Goal: Task Accomplishment & Management: Use online tool/utility

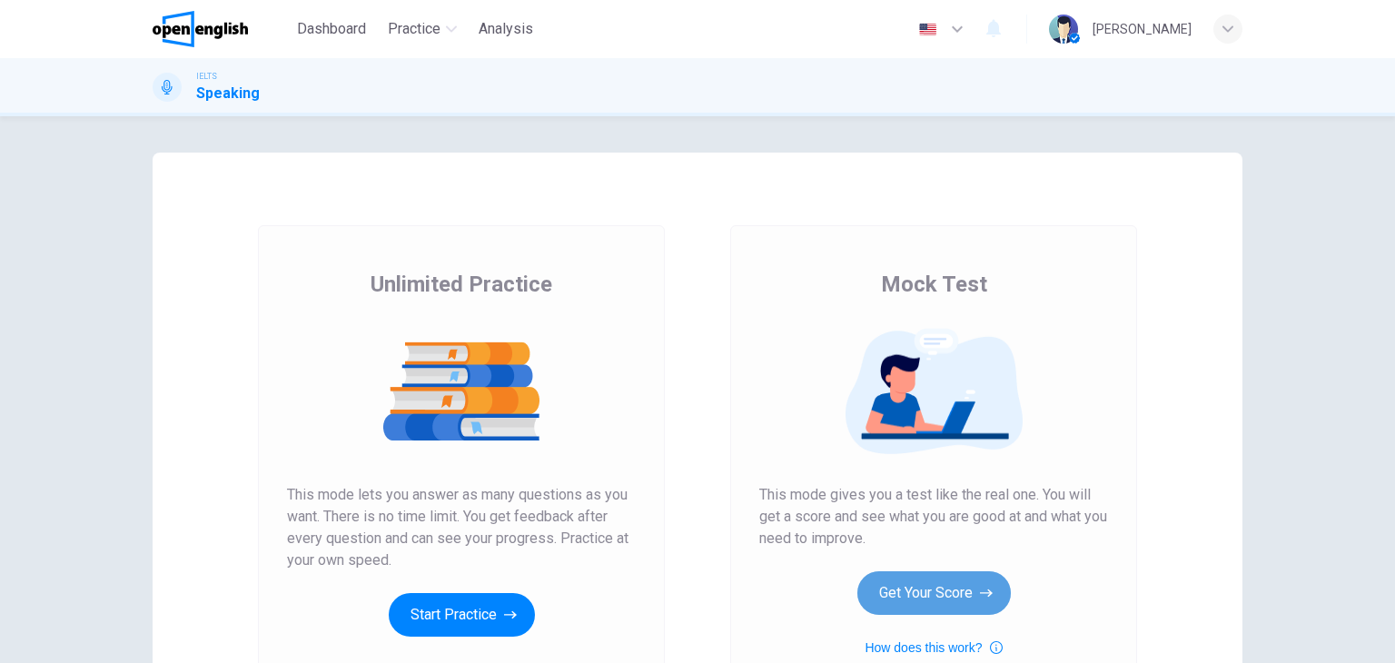
click at [914, 585] on button "Get Your Score" at bounding box center [935, 593] width 154 height 44
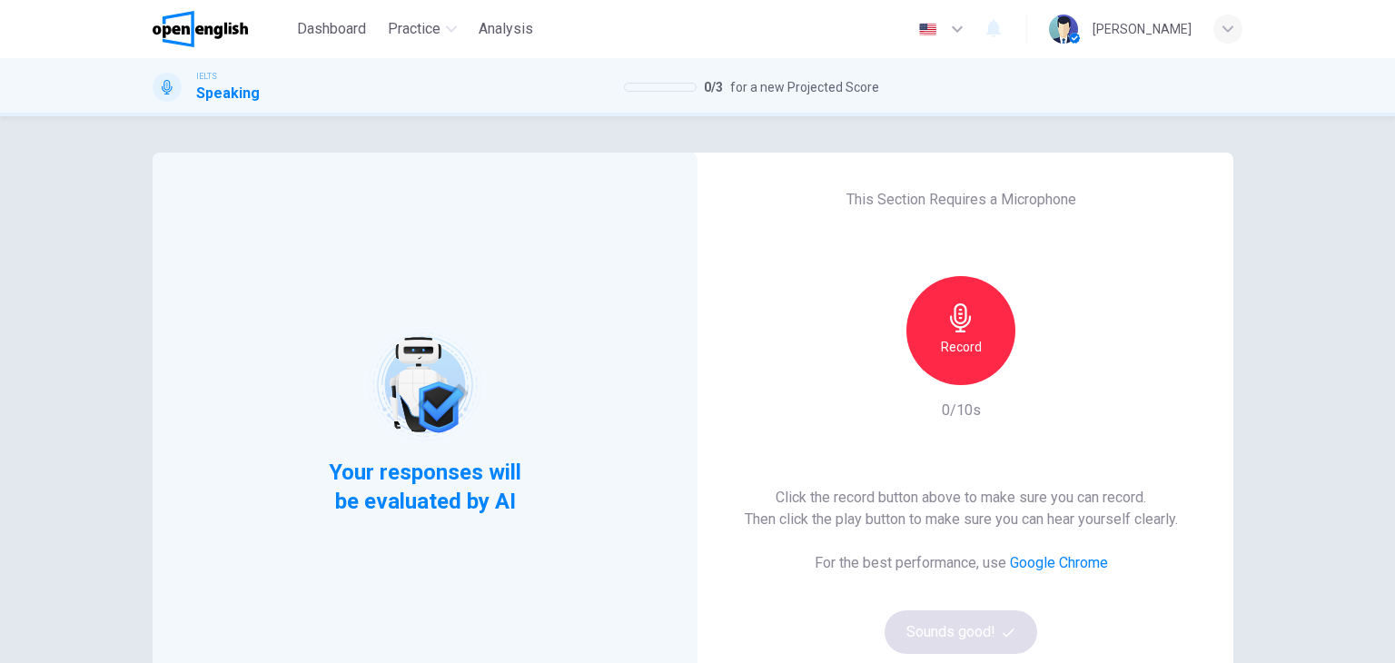
click at [914, 585] on div "Click the record button above to make sure you can record. Then click the play …" at bounding box center [961, 570] width 433 height 167
click at [1007, 340] on div "Record" at bounding box center [961, 330] width 109 height 109
click at [969, 349] on div "Stop" at bounding box center [961, 330] width 109 height 109
click at [1042, 368] on icon "button" at bounding box center [1046, 370] width 8 height 11
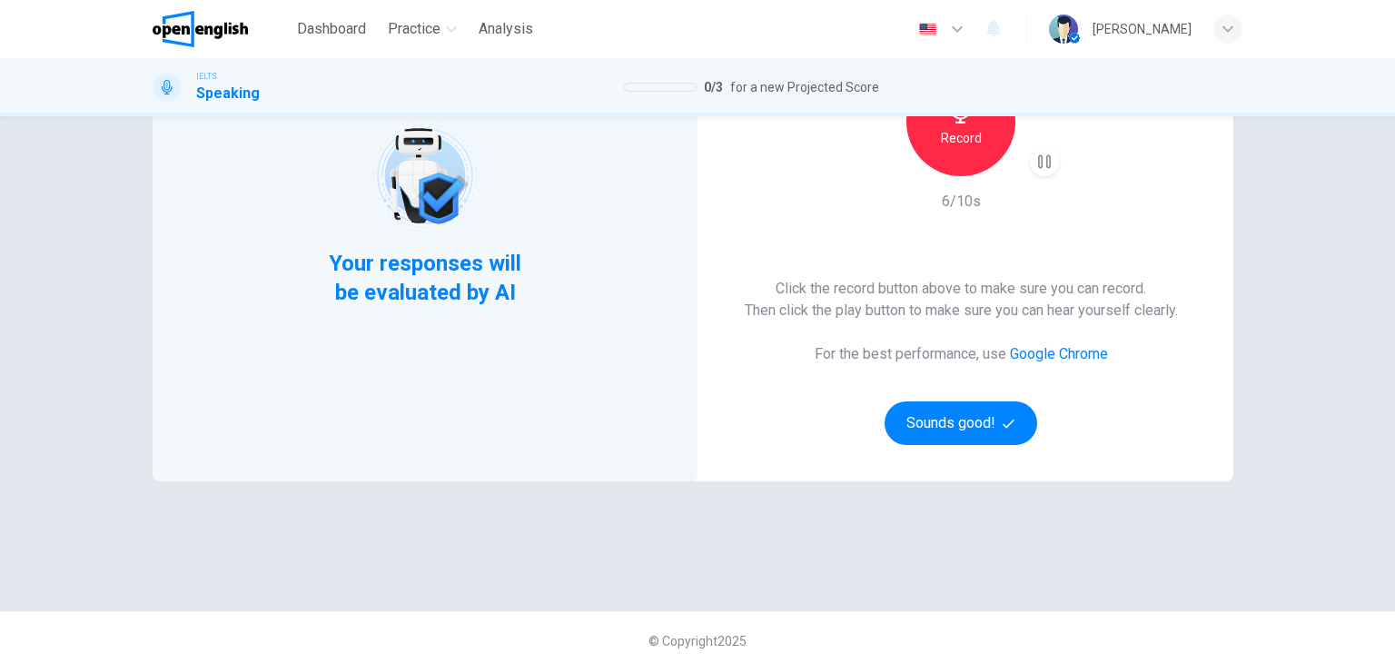
scroll to position [215, 0]
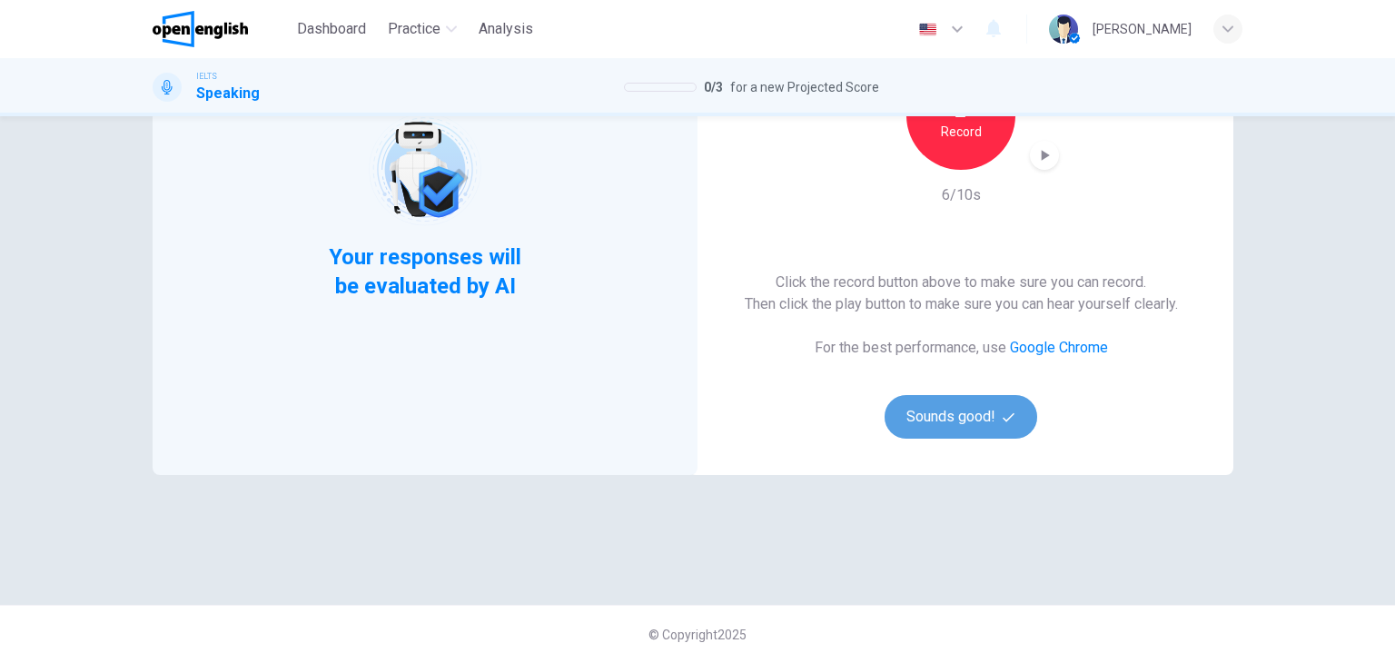
click at [946, 412] on button "Sounds good!" at bounding box center [961, 417] width 153 height 44
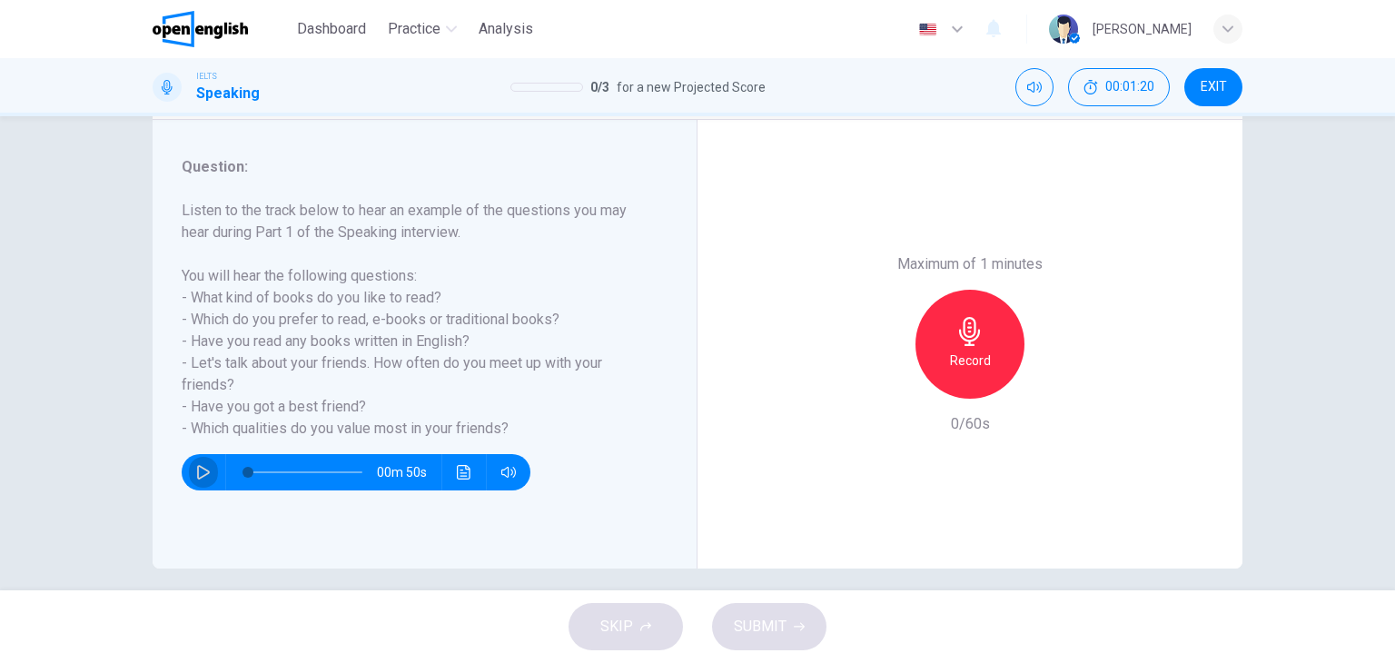
click at [197, 473] on icon "button" at bounding box center [203, 472] width 13 height 15
click at [467, 467] on button "Click to see the audio transcription" at bounding box center [464, 472] width 29 height 36
type input "*"
click at [467, 662] on div at bounding box center [697, 663] width 1395 height 0
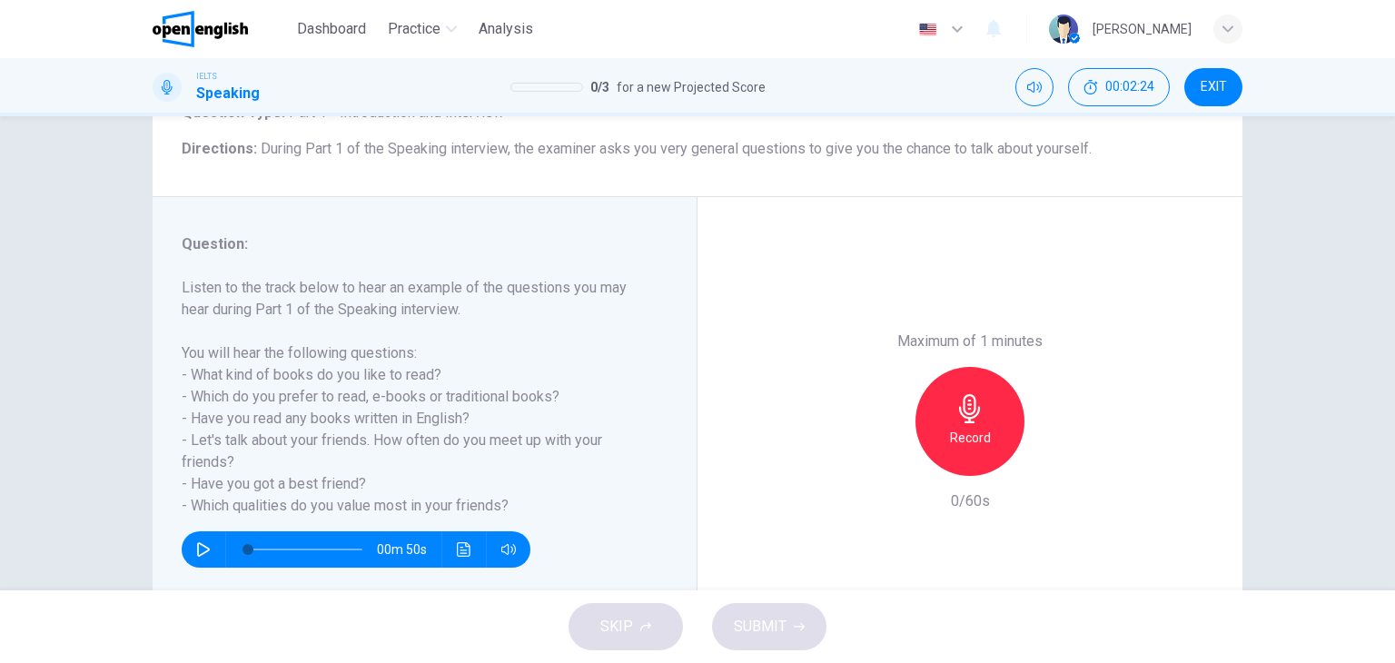
scroll to position [145, 0]
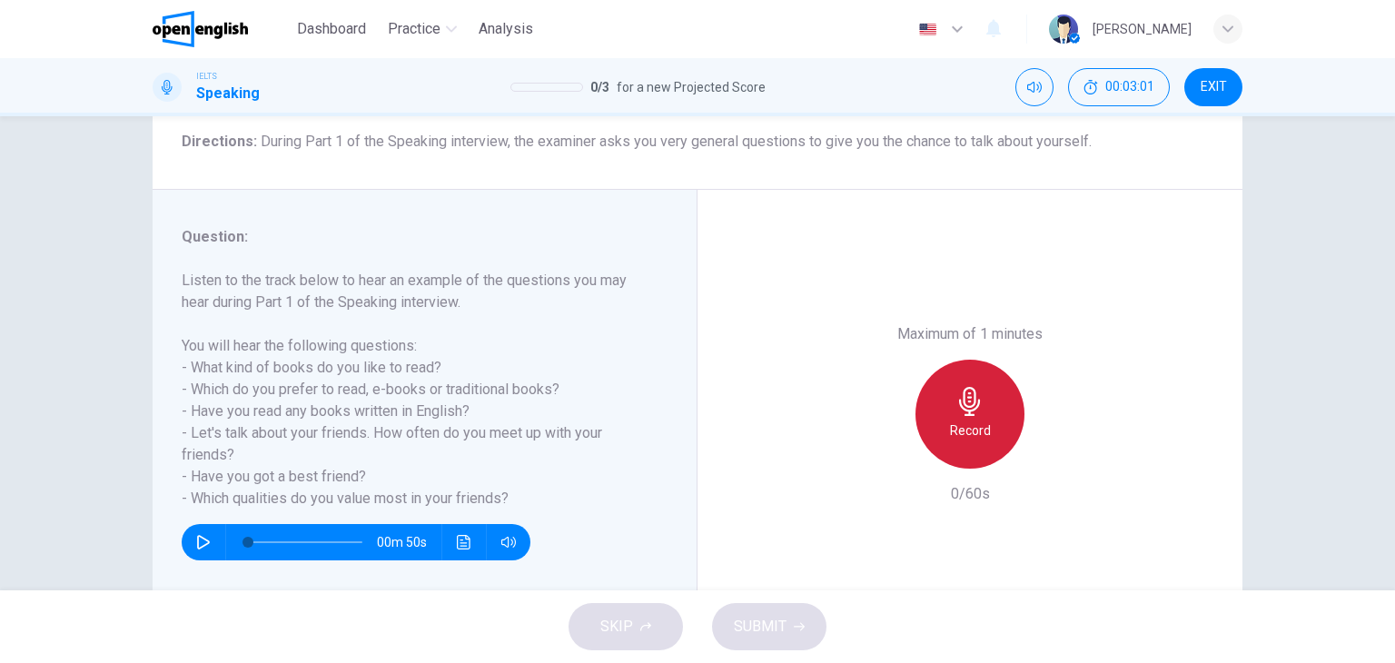
click at [968, 396] on icon "button" at bounding box center [970, 401] width 29 height 29
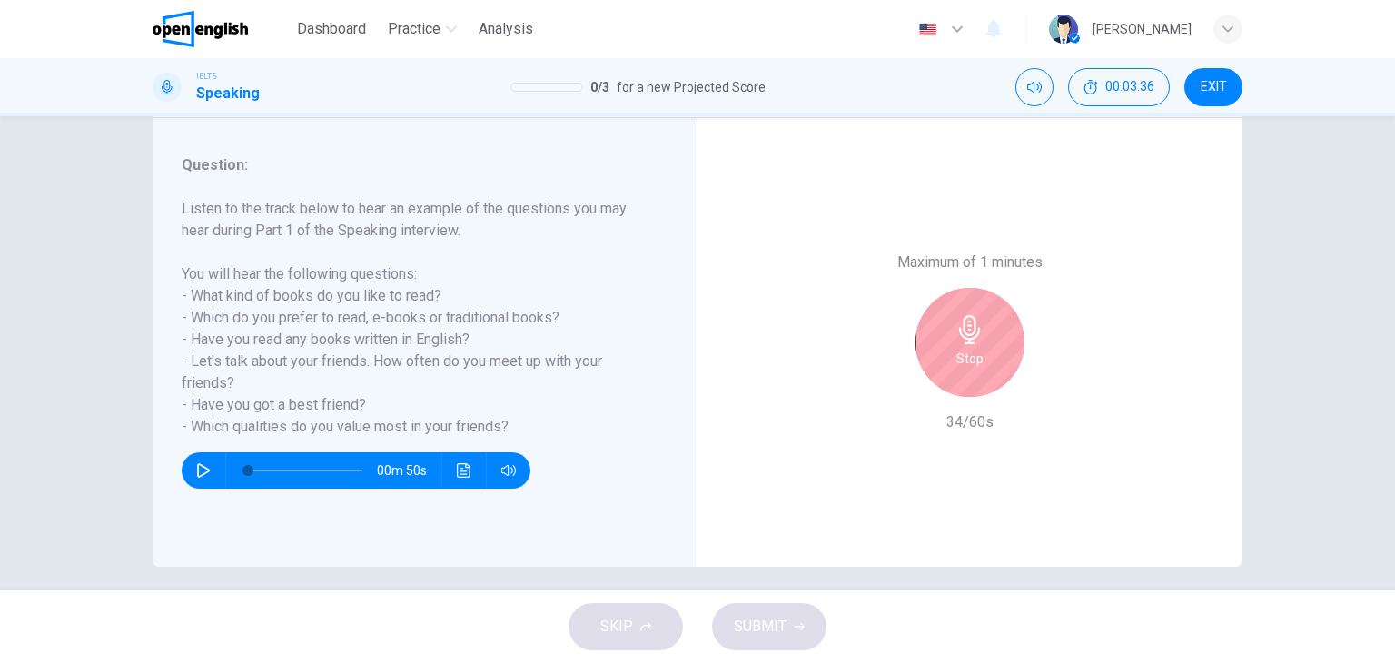
scroll to position [230, 0]
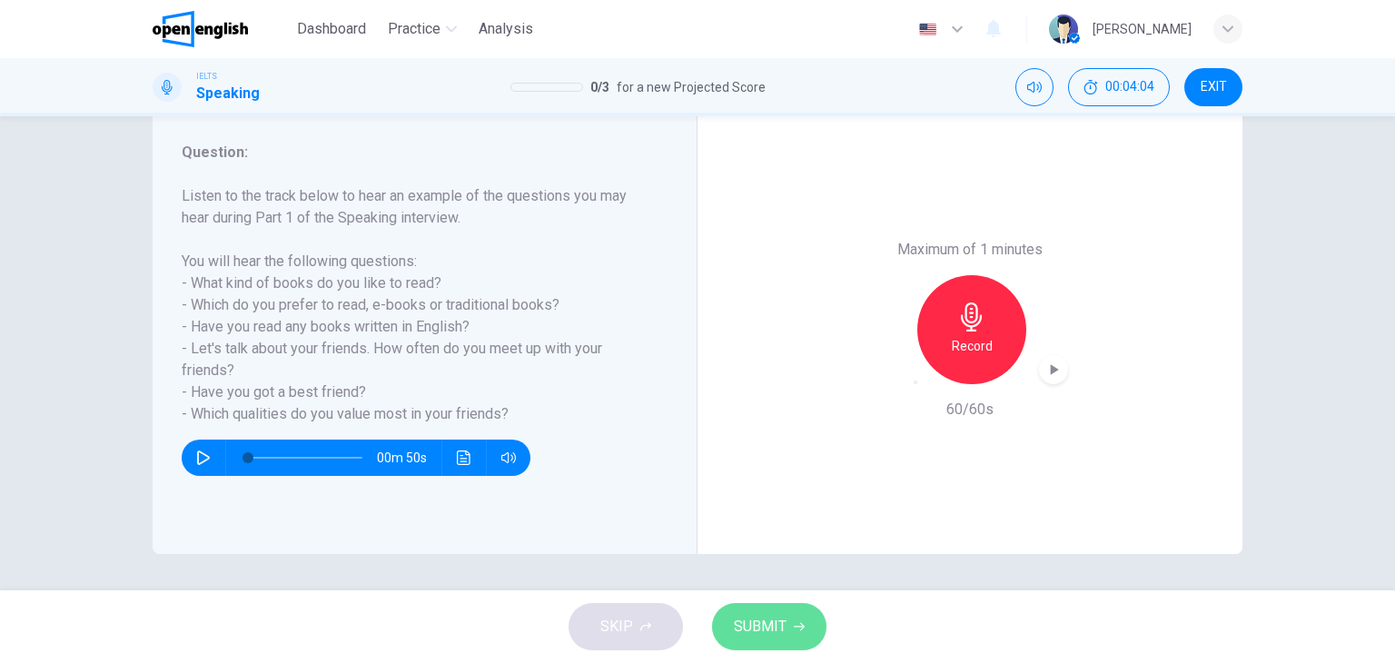
click at [768, 615] on span "SUBMIT" at bounding box center [760, 626] width 53 height 25
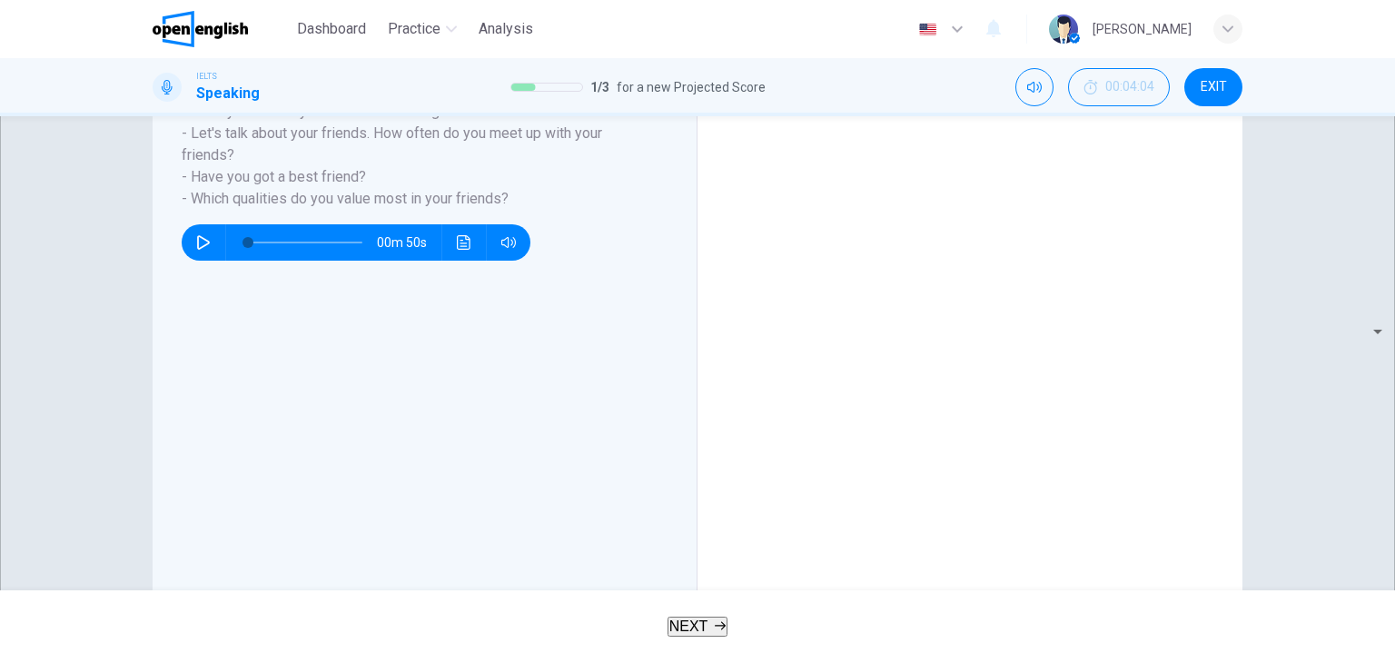
scroll to position [420, 0]
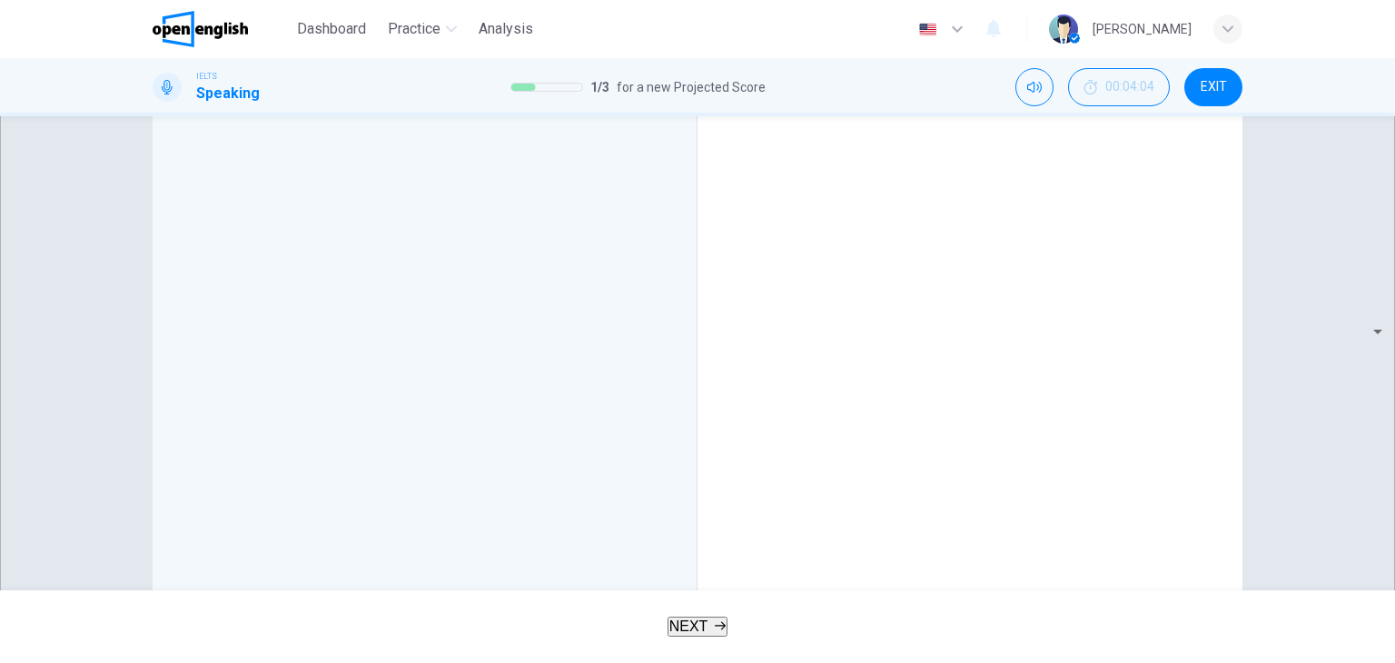
scroll to position [531, 0]
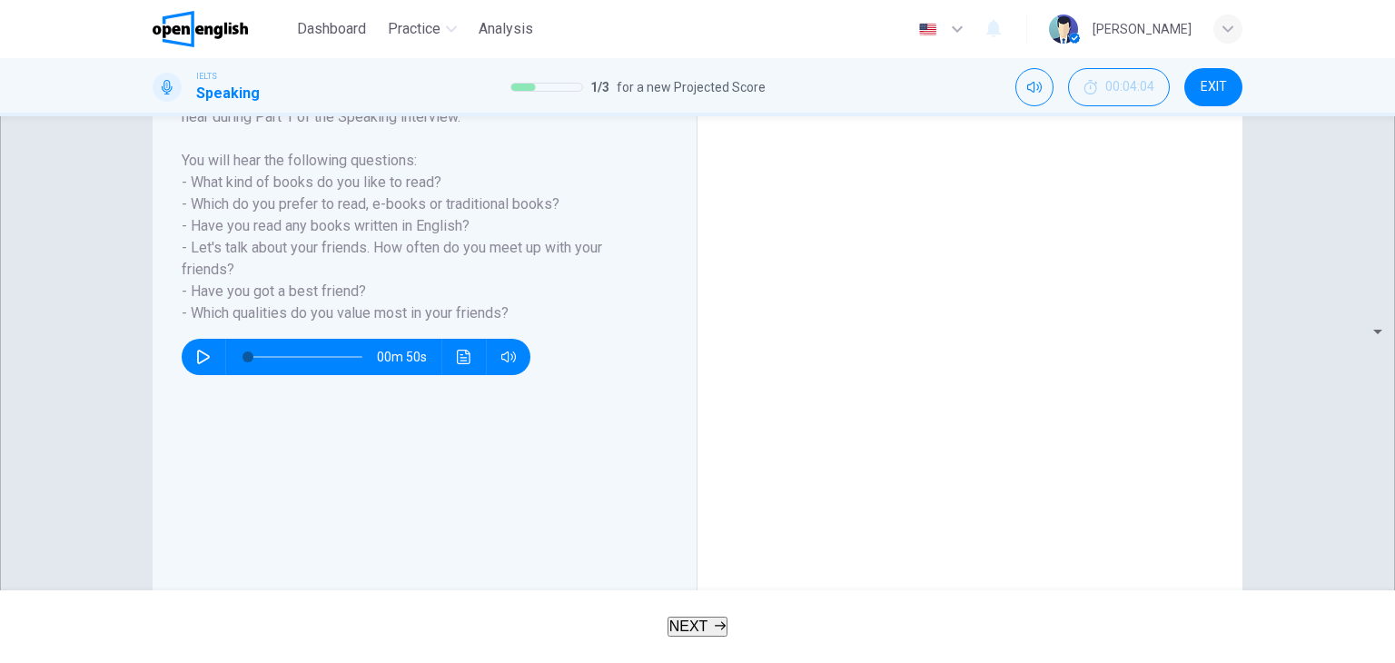
scroll to position [254, 0]
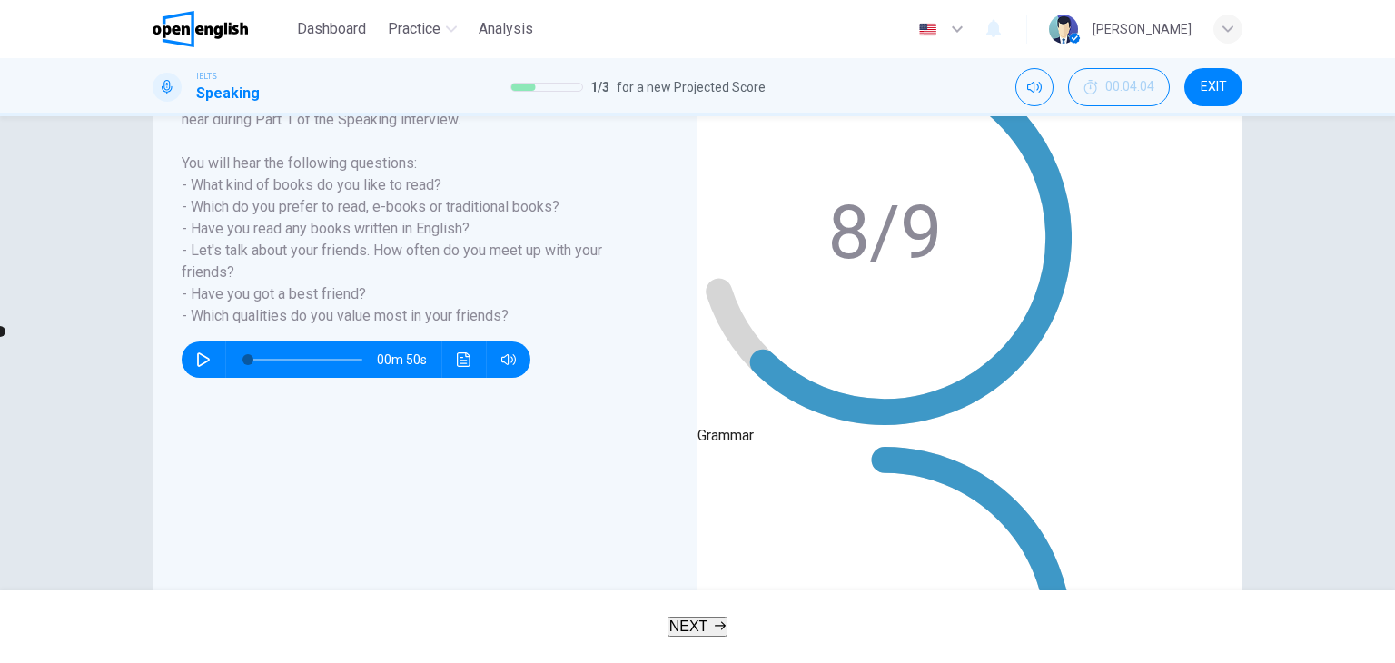
scroll to position [230, 0]
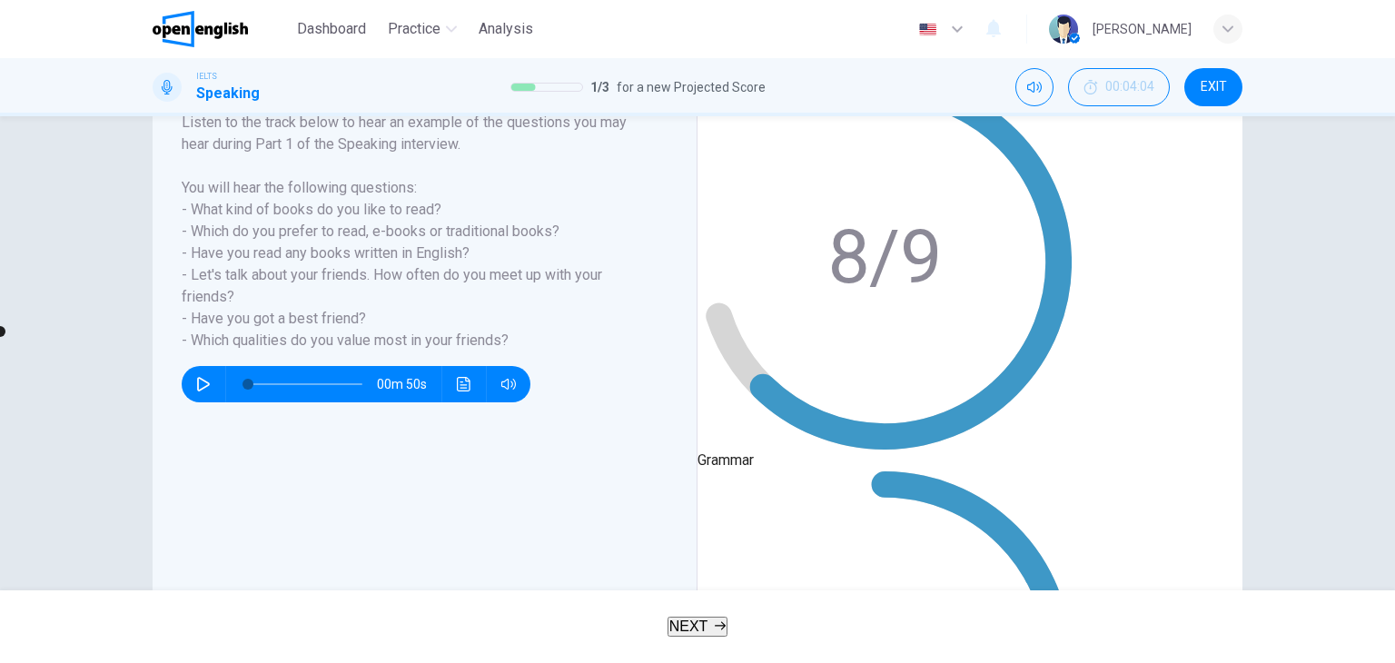
click at [354, 337] on span at bounding box center [348, 331] width 11 height 11
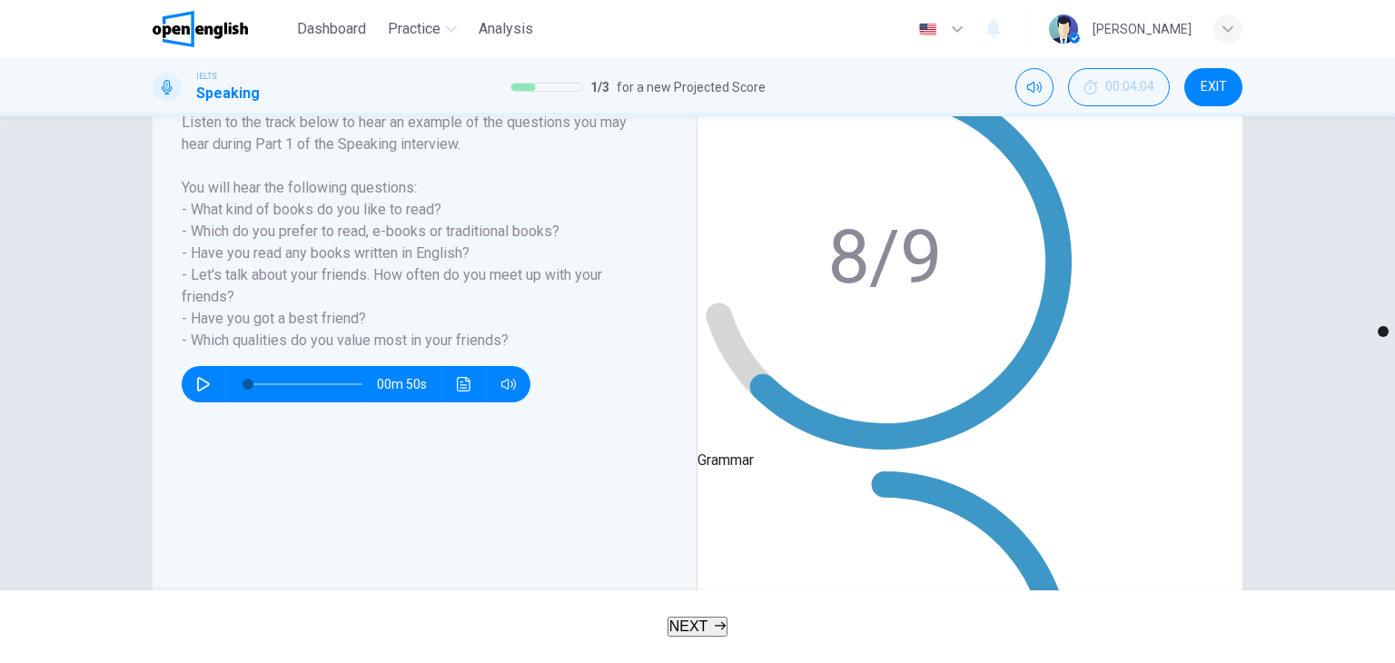
scroll to position [133, 0]
type input "*"
click at [693, 634] on span "NEXT" at bounding box center [689, 626] width 39 height 15
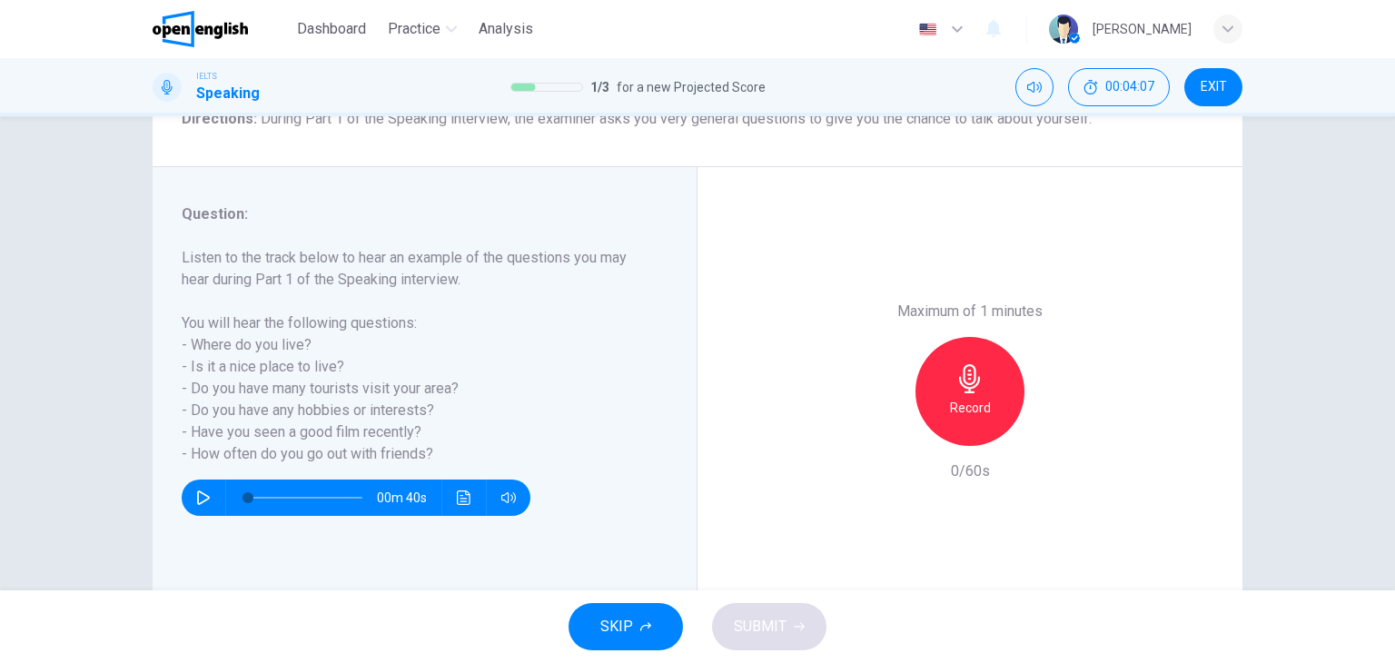
scroll to position [175, 0]
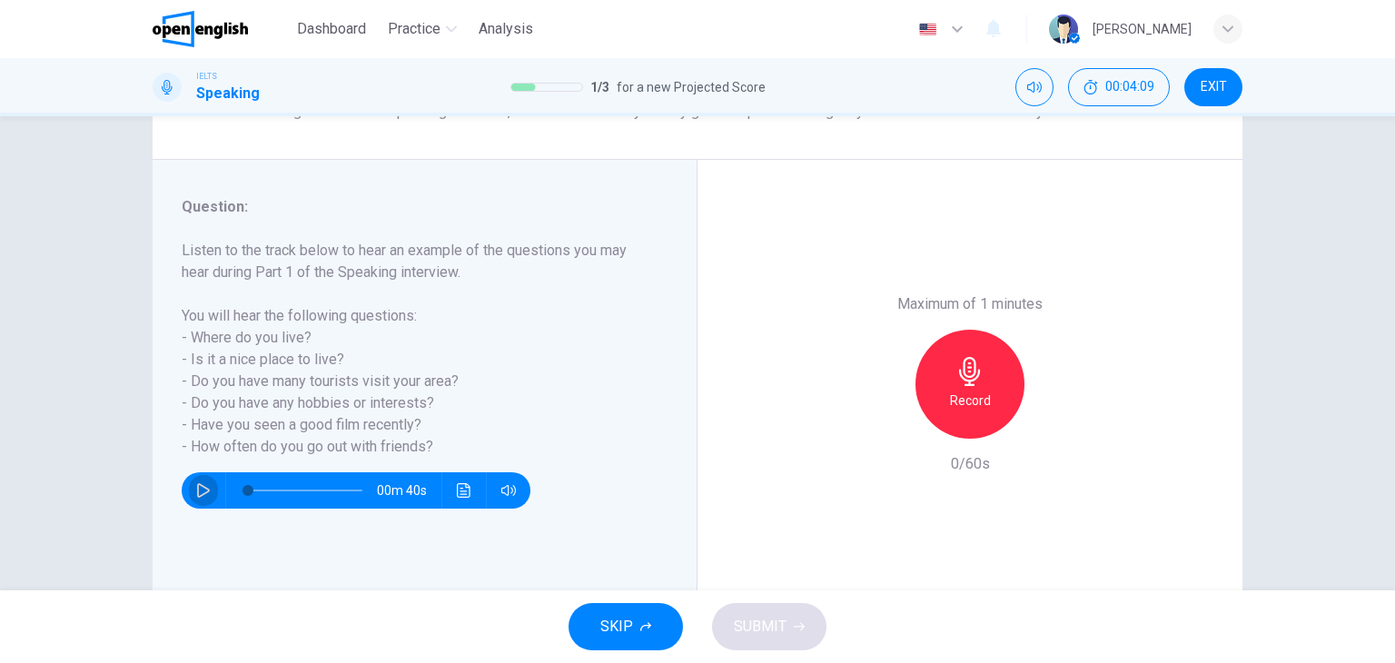
click at [198, 491] on icon "button" at bounding box center [203, 490] width 15 height 15
type input "**"
type input "*"
click at [956, 373] on icon "button" at bounding box center [970, 371] width 29 height 29
click at [785, 633] on span "SUBMIT" at bounding box center [760, 626] width 53 height 25
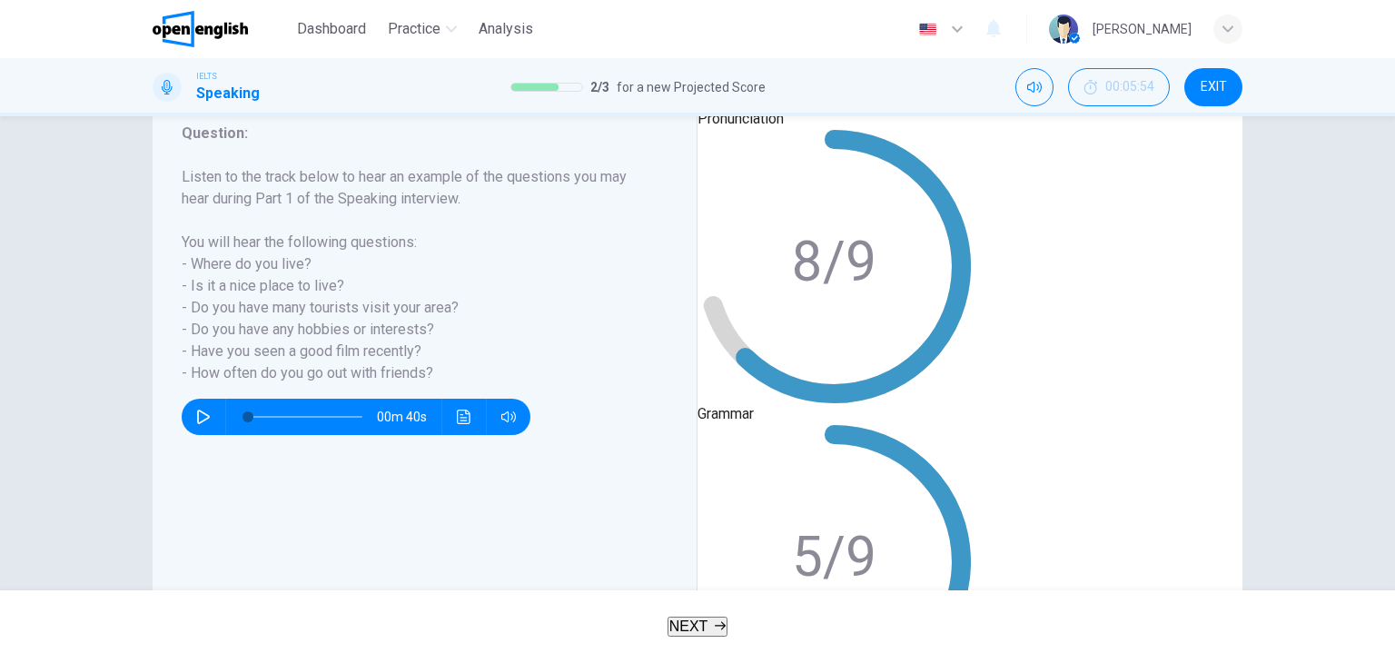
type input "*"
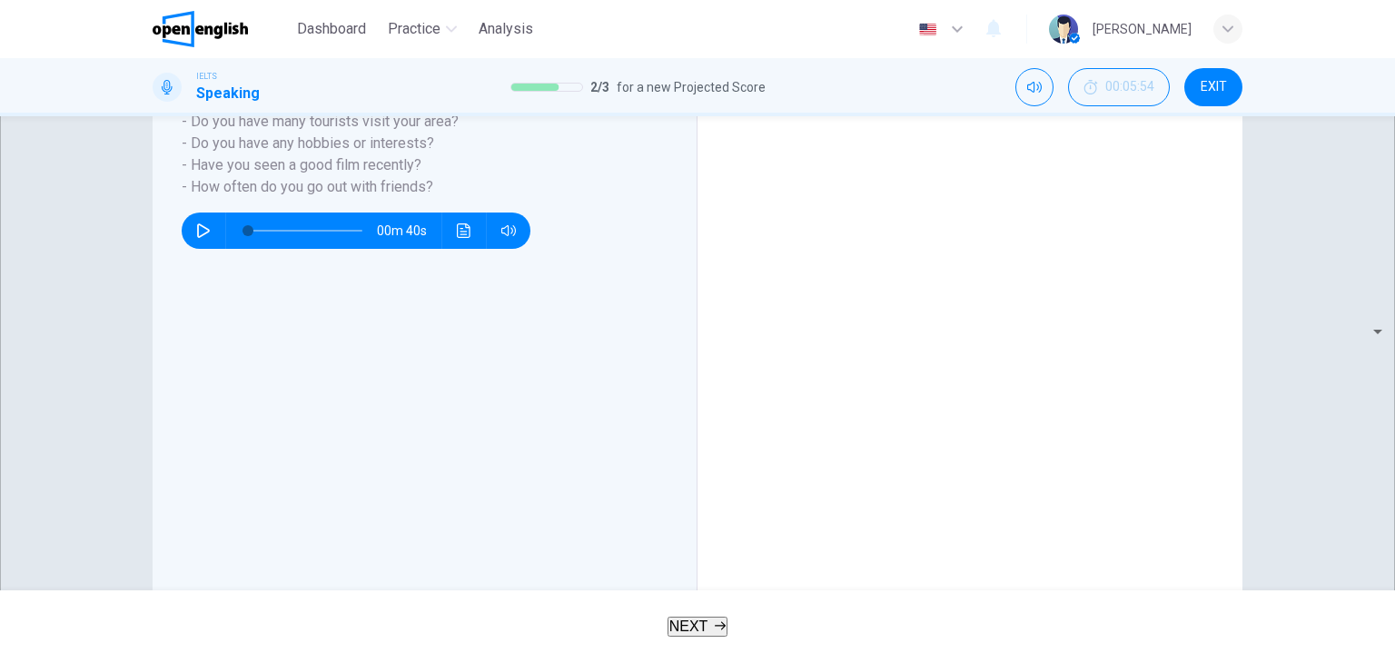
scroll to position [420, 0]
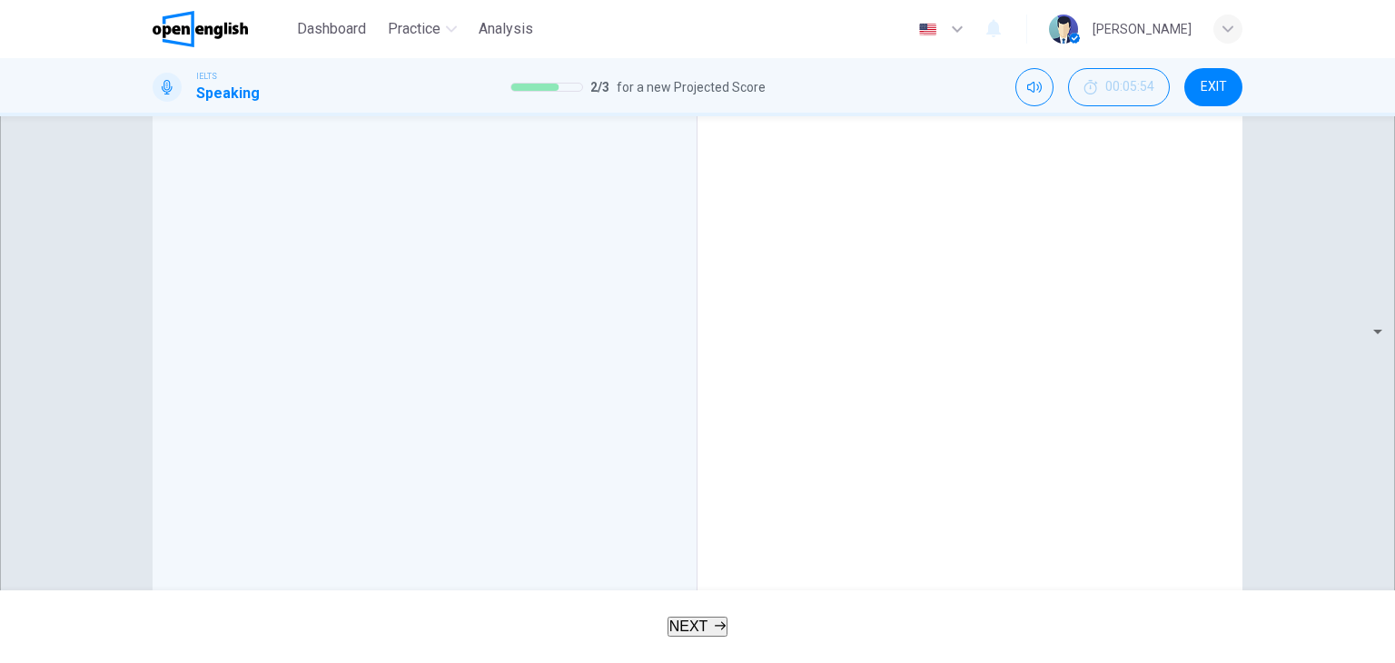
scroll to position [520, 0]
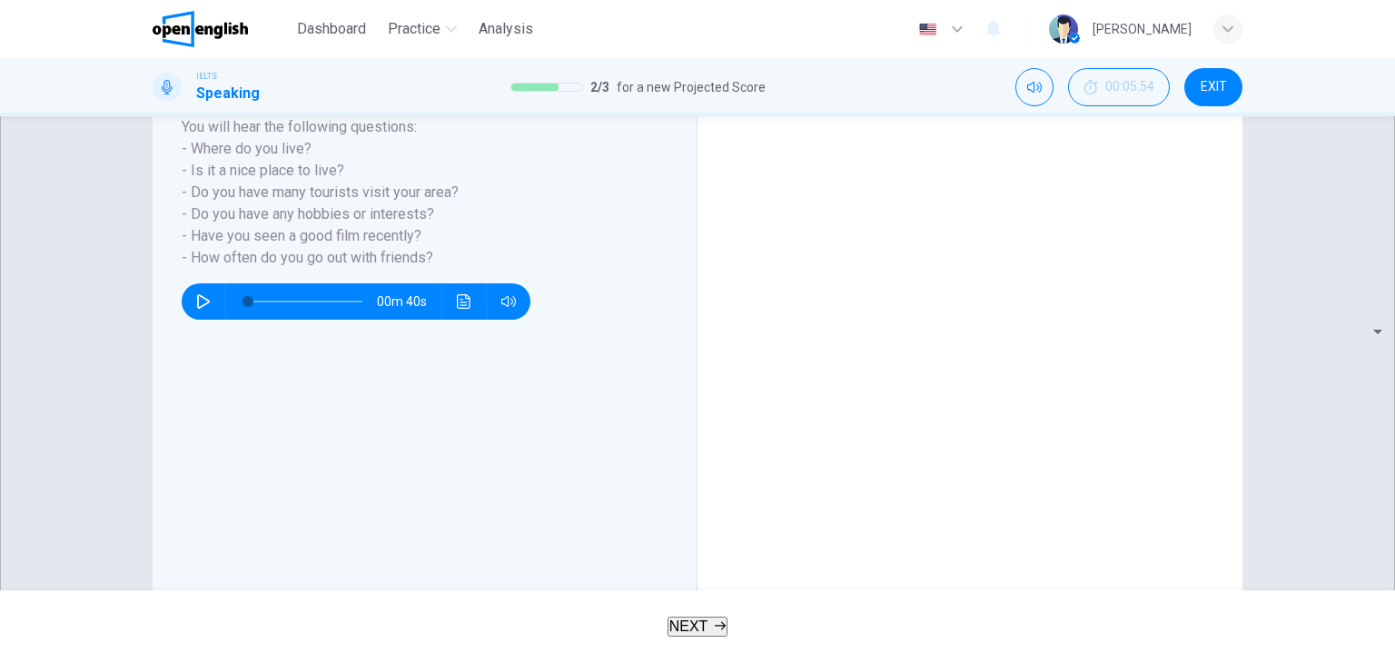
scroll to position [215, 0]
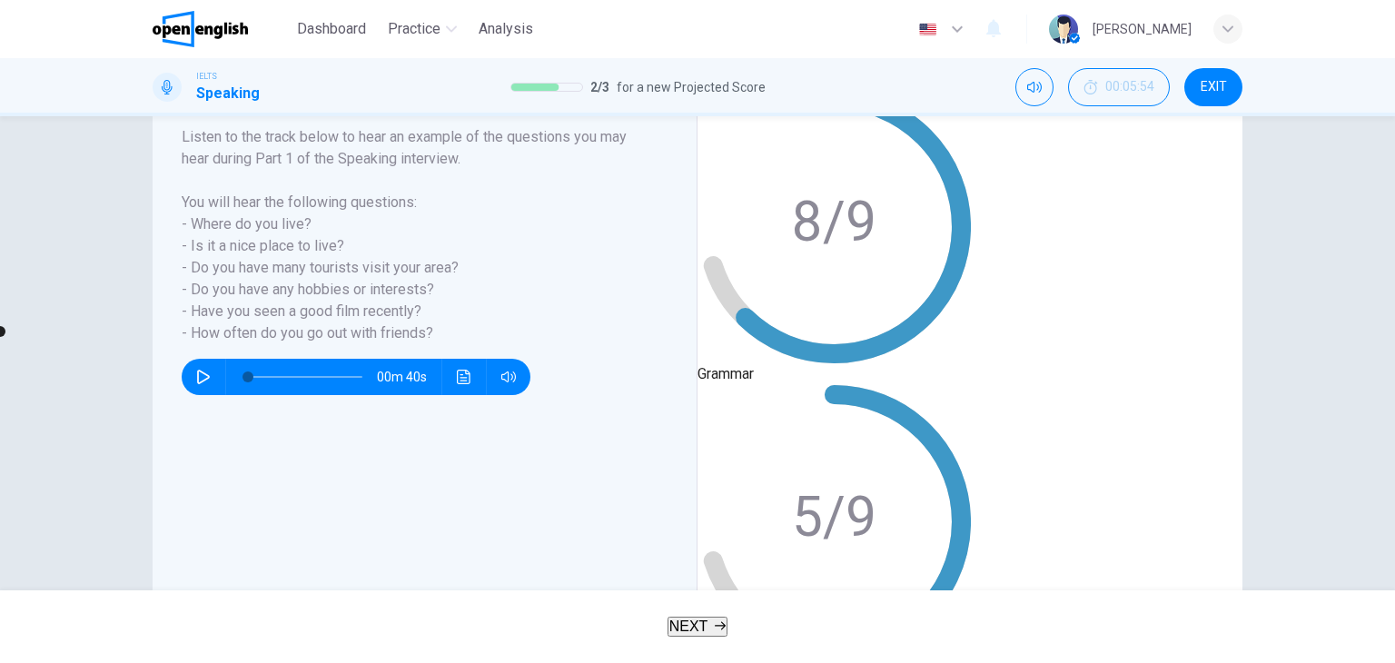
type input "*"
click at [699, 621] on span "NEXT" at bounding box center [689, 626] width 39 height 15
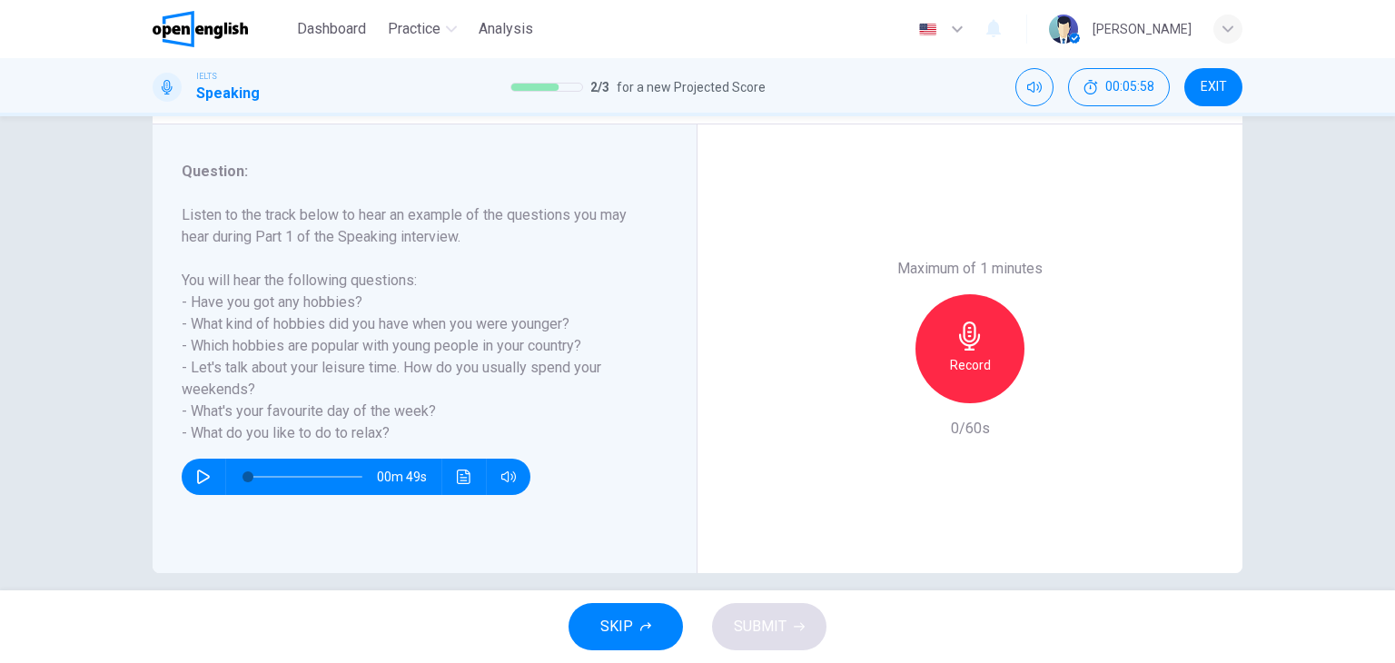
scroll to position [230, 0]
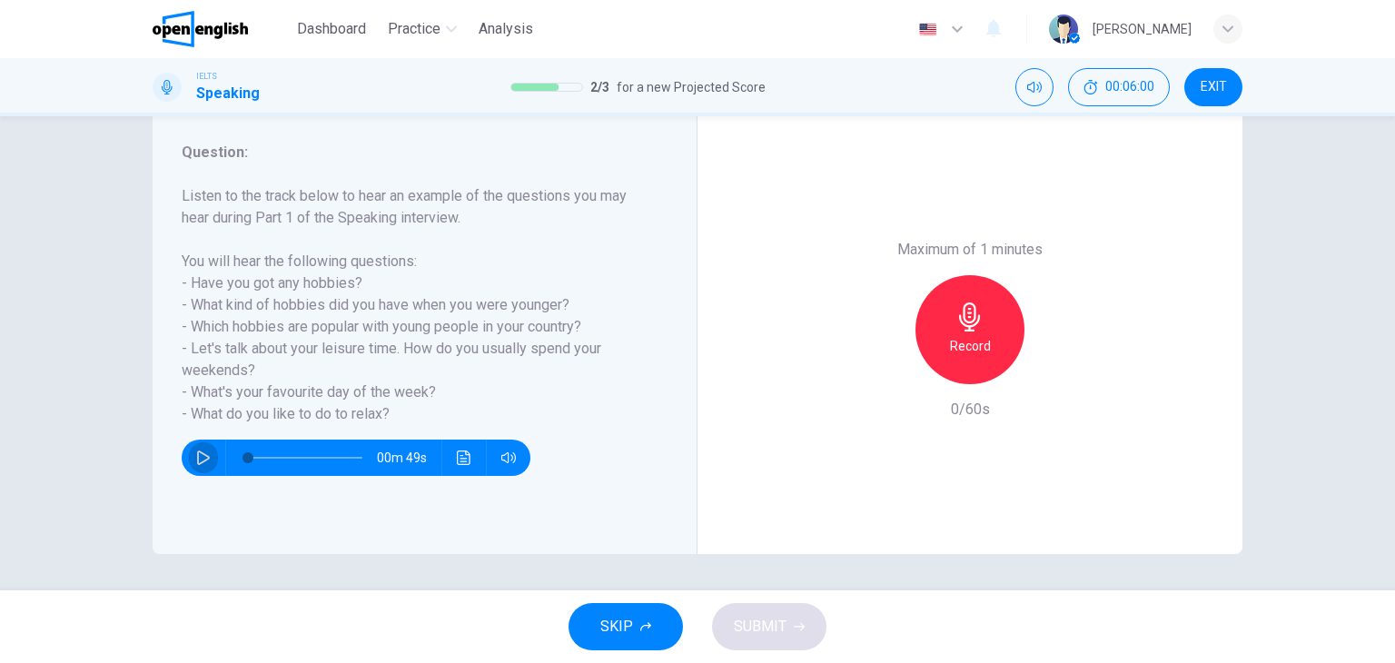
click at [197, 448] on button "button" at bounding box center [203, 458] width 29 height 36
type input "*"
click at [202, 457] on icon "button" at bounding box center [203, 458] width 15 height 15
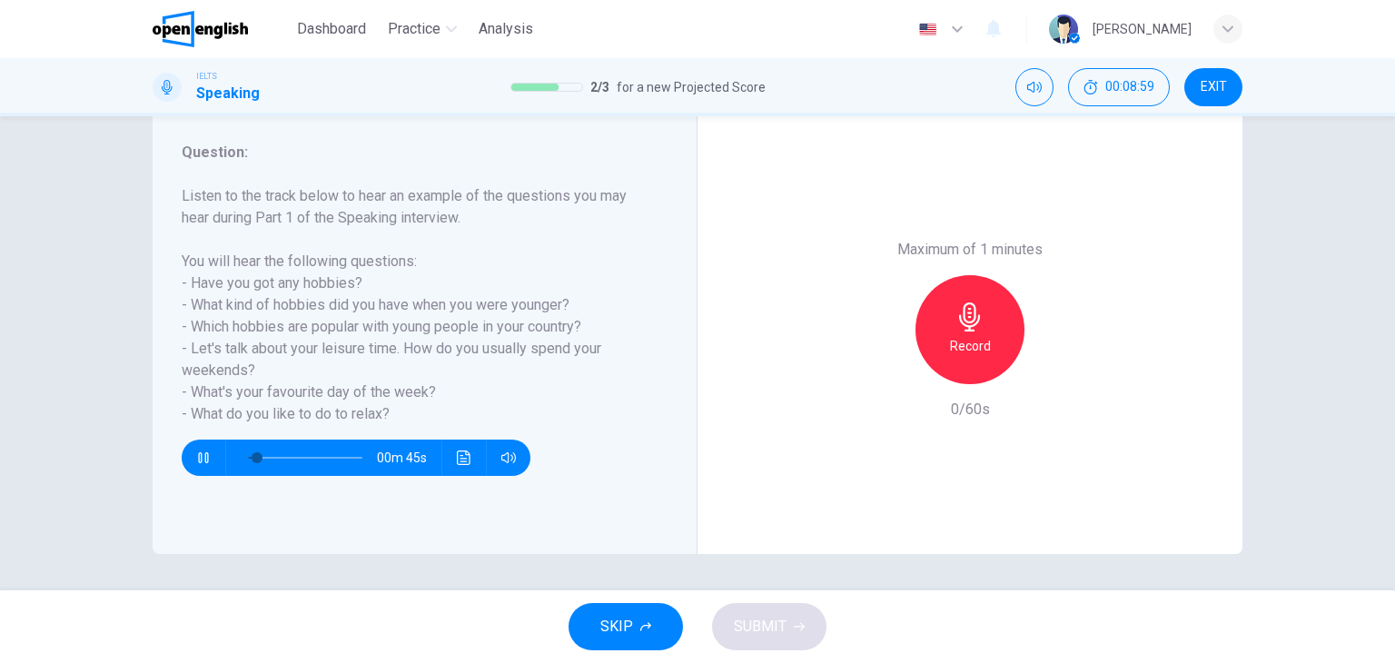
click at [196, 459] on icon "button" at bounding box center [203, 458] width 15 height 15
click at [938, 332] on div "Record" at bounding box center [970, 329] width 109 height 109
click at [796, 611] on button "SUBMIT" at bounding box center [769, 626] width 114 height 47
type input "*"
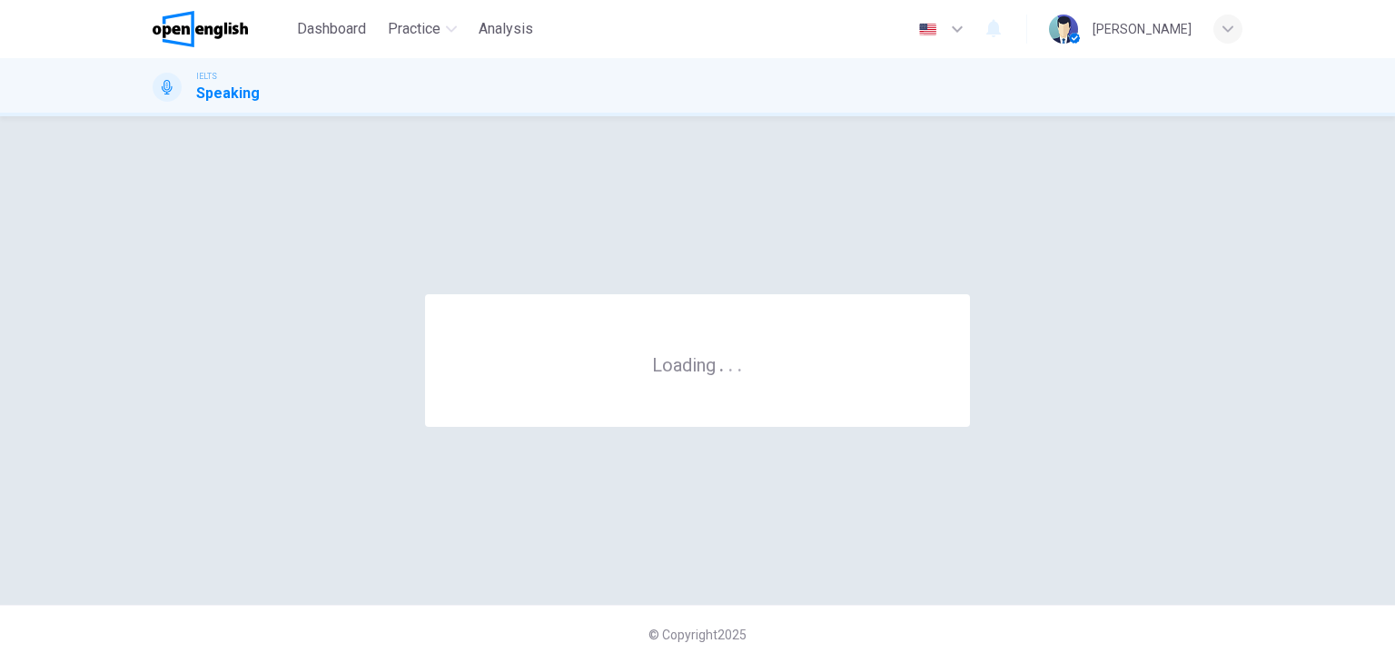
scroll to position [0, 0]
